Goal: Browse casually

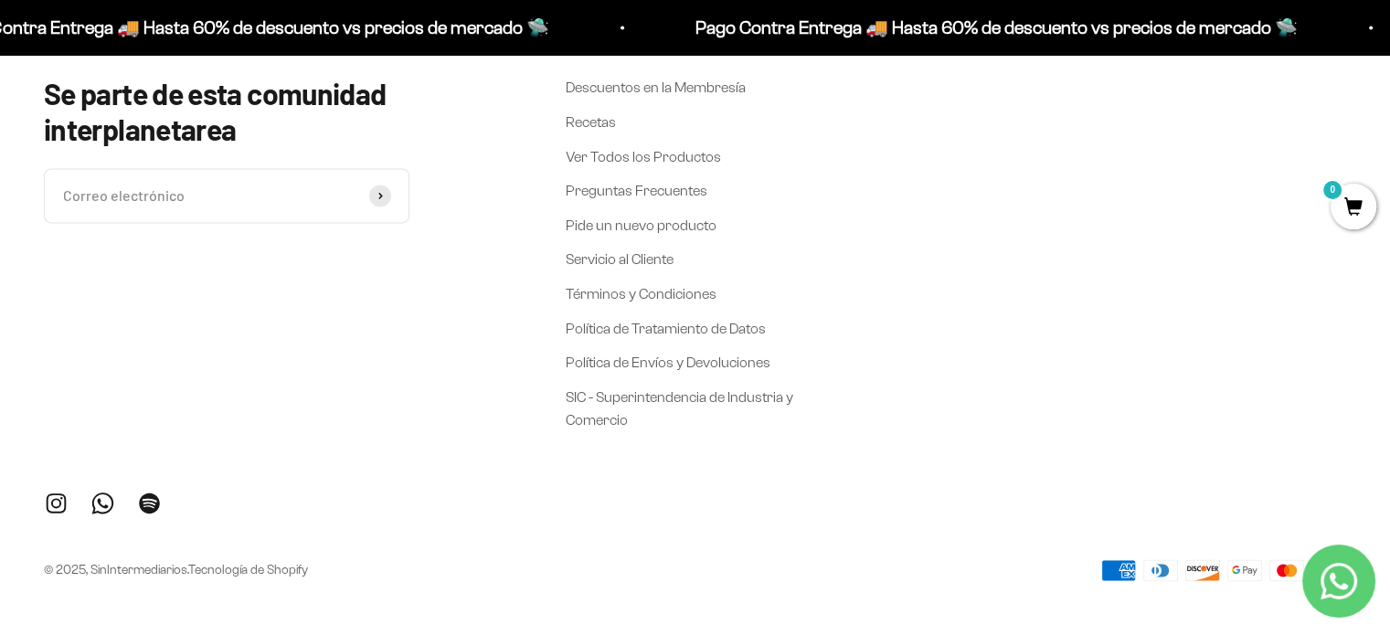
scroll to position [2621, 0]
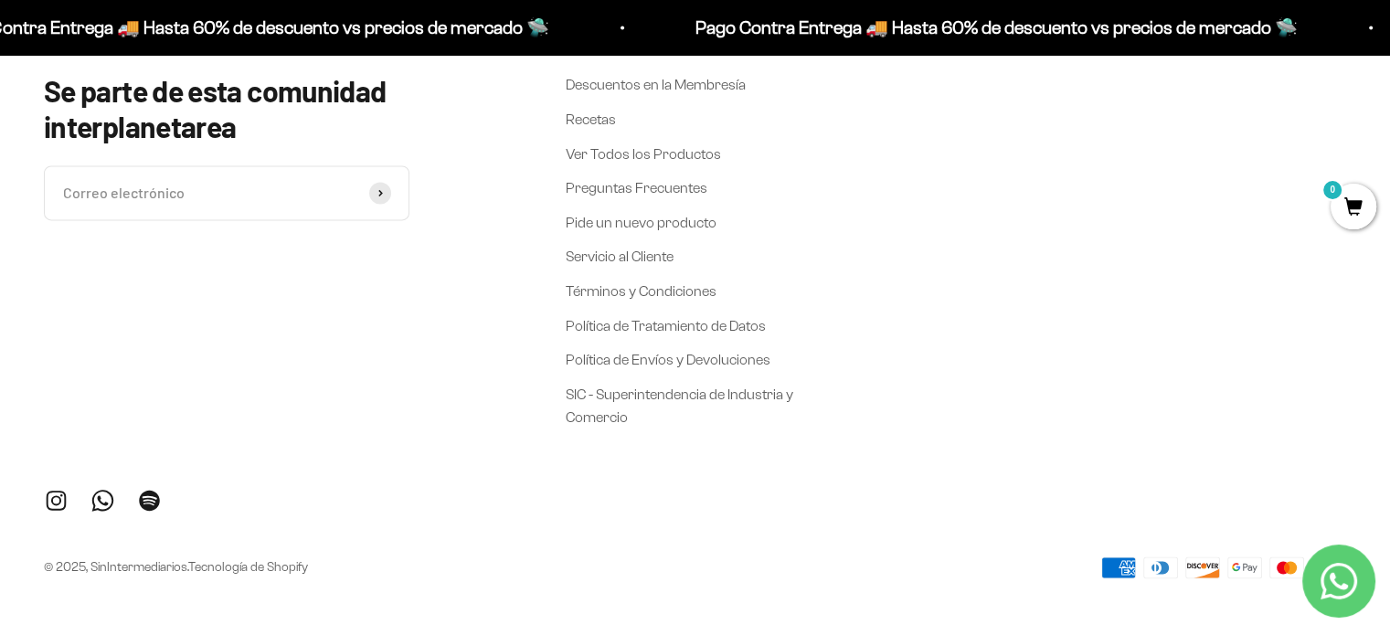
click at [46, 497] on link "Síguenos en Instagram" at bounding box center [56, 500] width 25 height 25
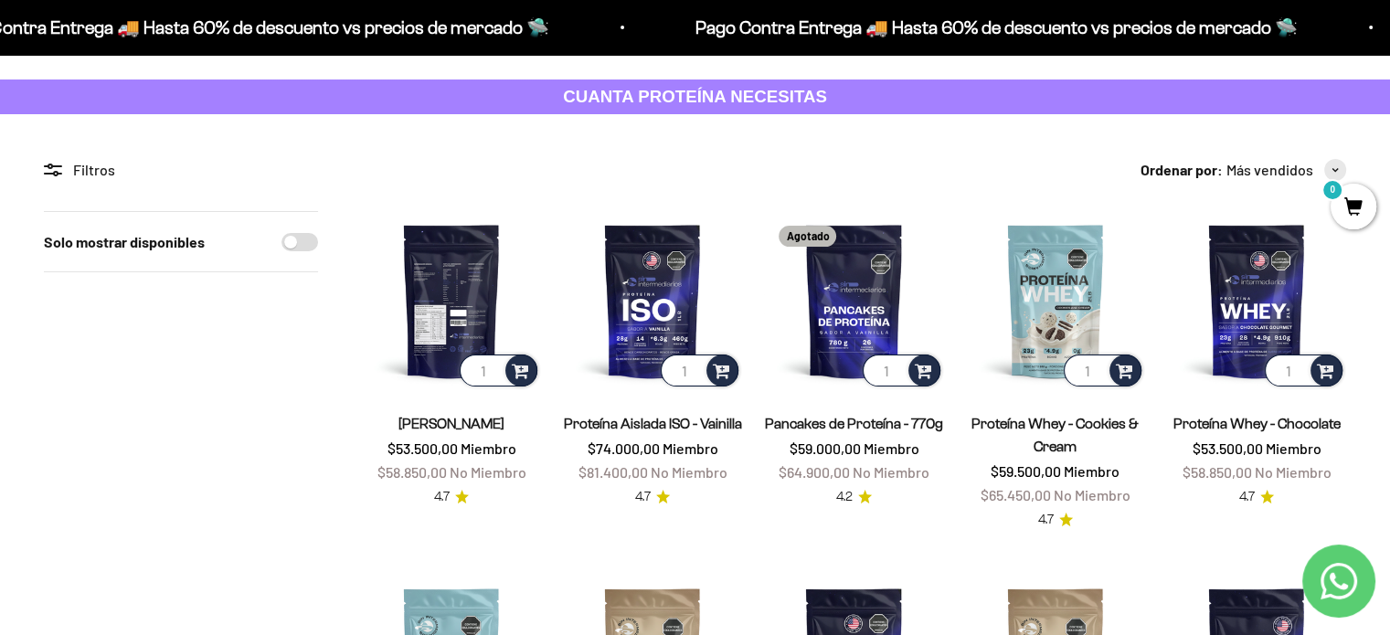
scroll to position [0, 0]
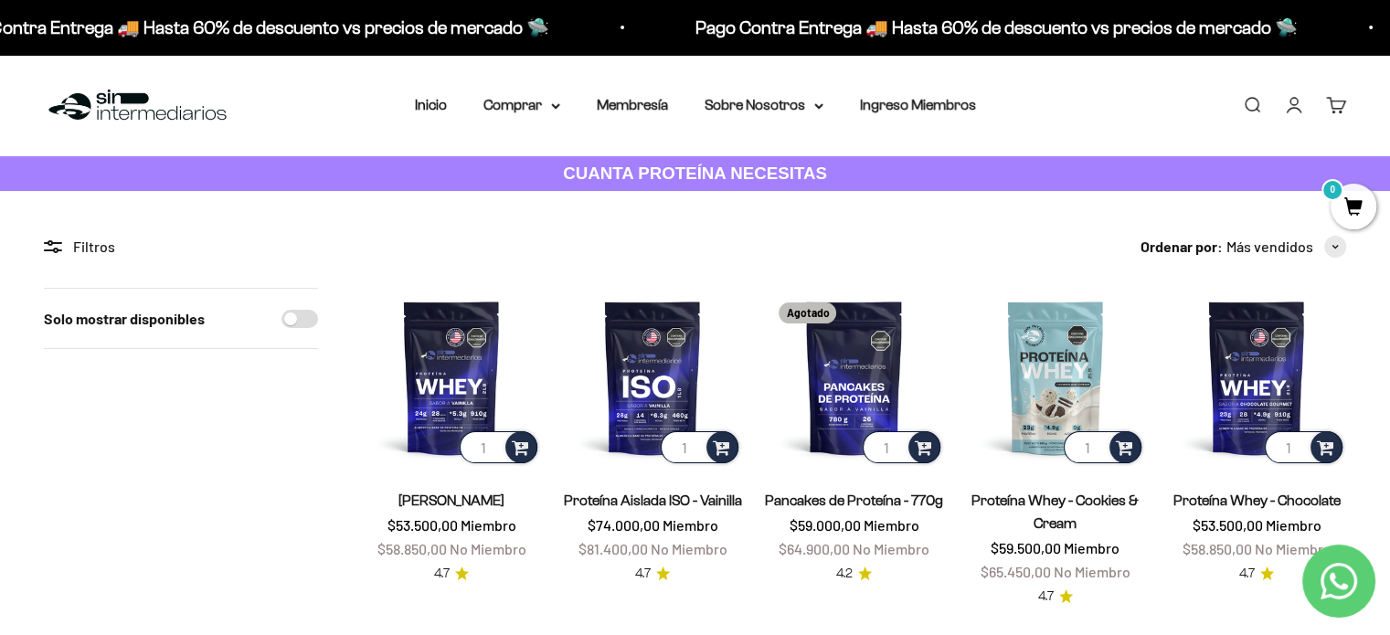
click at [179, 112] on img at bounding box center [137, 105] width 187 height 39
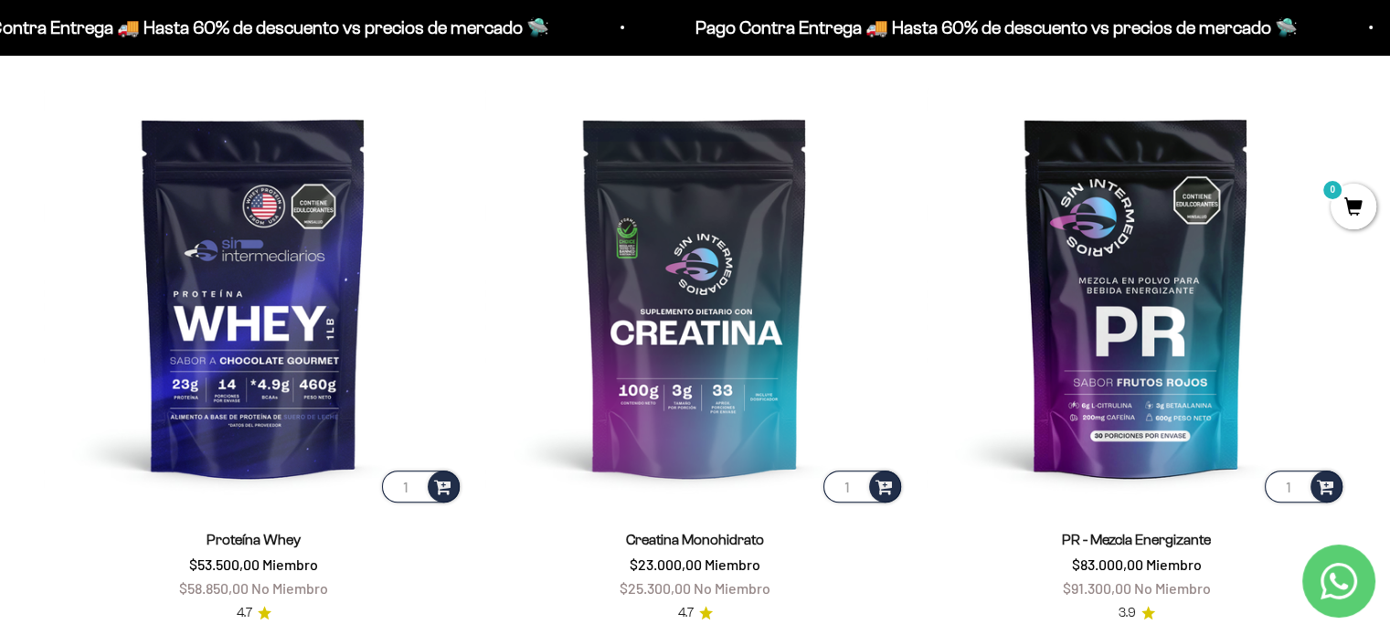
scroll to position [457, 0]
